Goal: Task Accomplishment & Management: Manage account settings

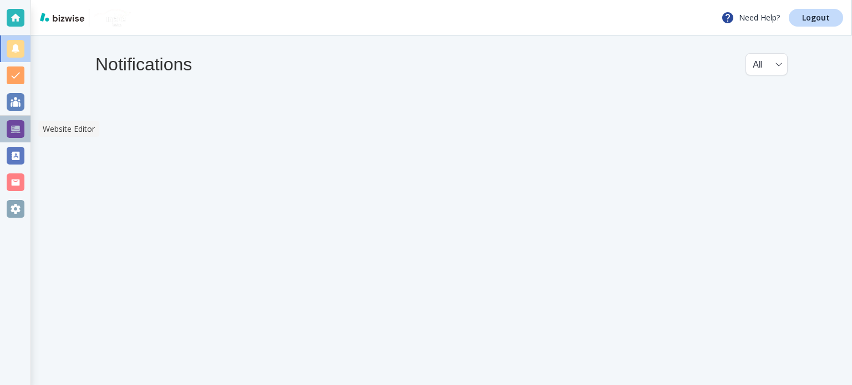
click at [12, 130] on div at bounding box center [16, 129] width 18 height 18
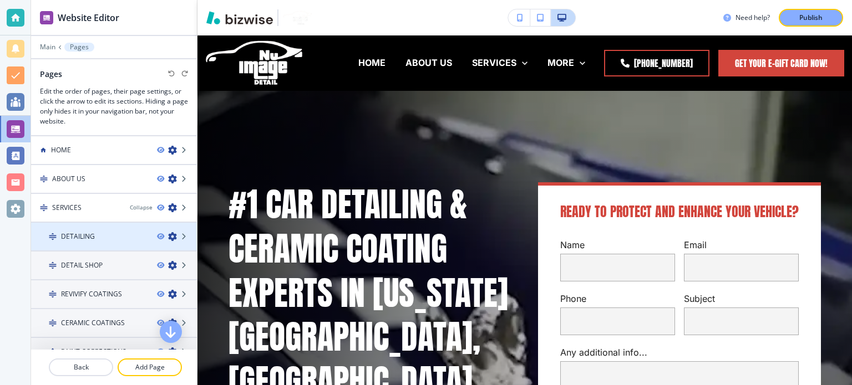
click at [97, 236] on div "DETAILING" at bounding box center [89, 237] width 117 height 10
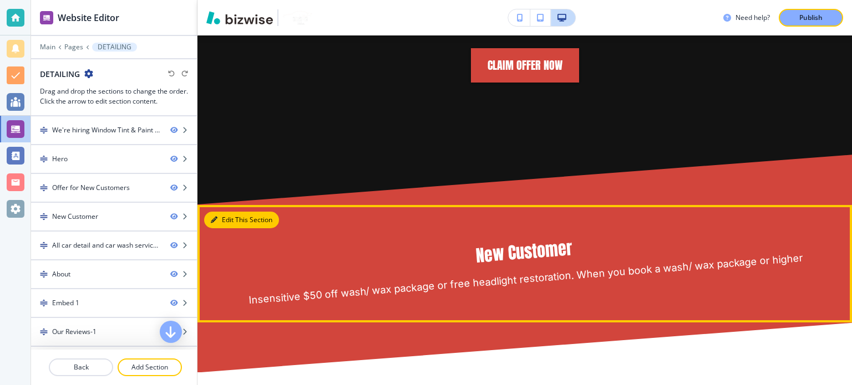
click at [226, 212] on button "Edit This Section" at bounding box center [241, 220] width 75 height 17
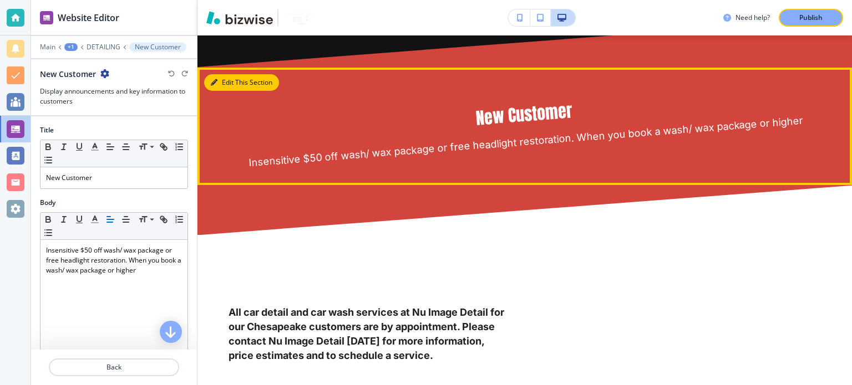
scroll to position [917, 0]
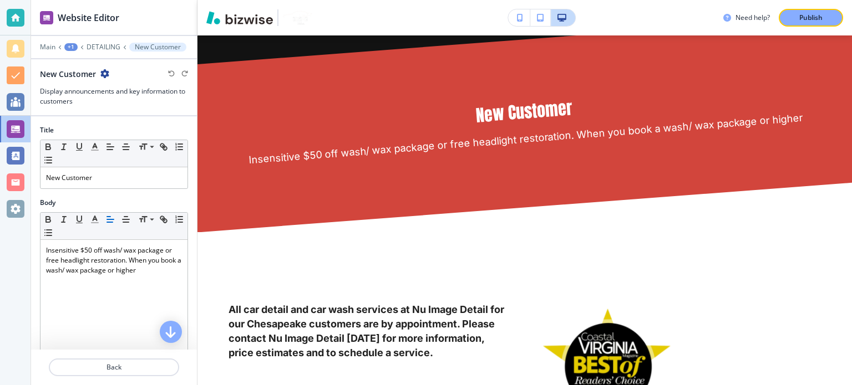
click at [104, 69] on icon "button" at bounding box center [104, 73] width 9 height 9
click at [119, 131] on p "Delete Section" at bounding box center [135, 131] width 57 height 10
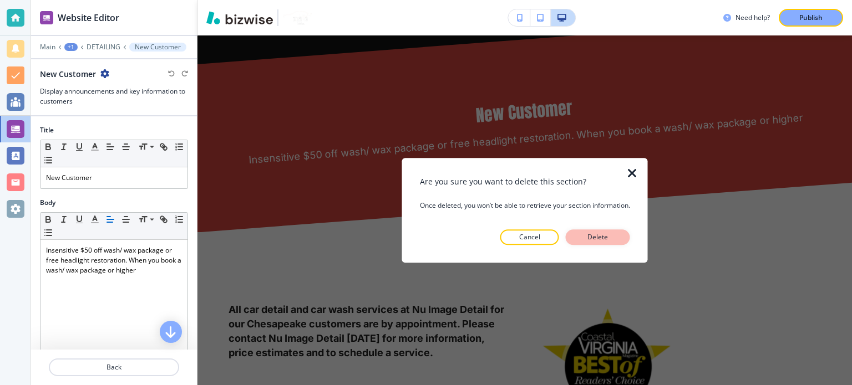
click at [598, 241] on p "Delete" at bounding box center [598, 237] width 27 height 10
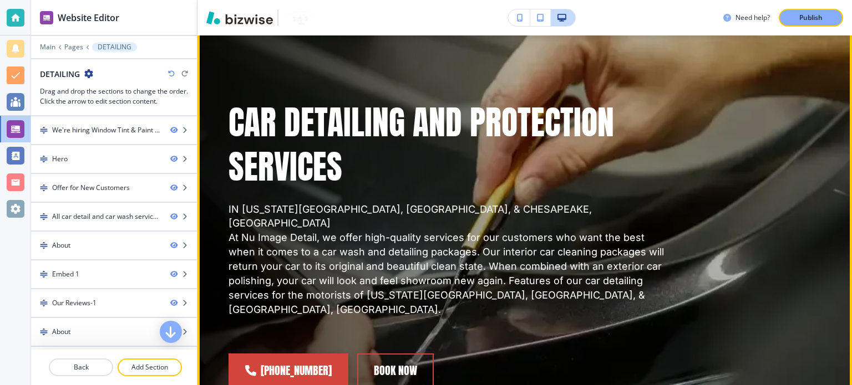
scroll to position [140, 0]
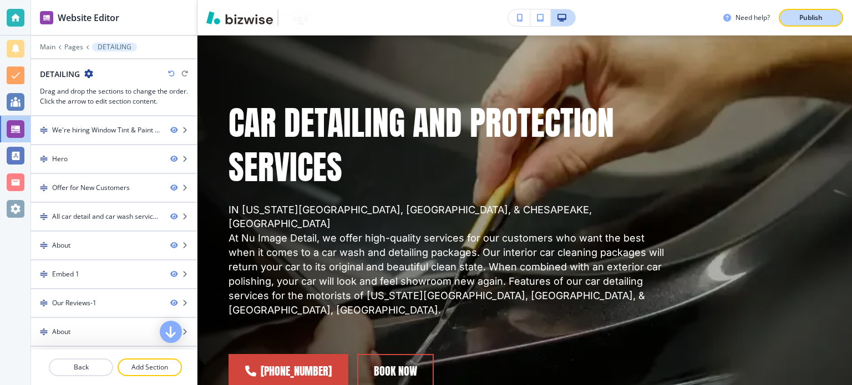
click at [799, 18] on p "Publish" at bounding box center [810, 18] width 23 height 10
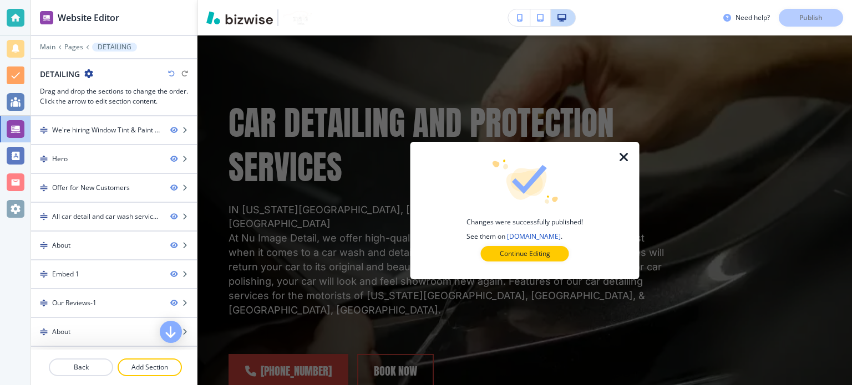
click at [619, 157] on icon "button" at bounding box center [623, 157] width 13 height 13
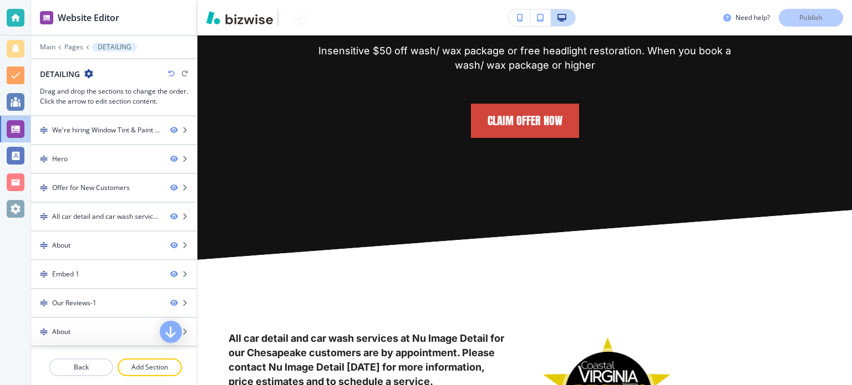
scroll to position [388, 0]
